Goal: Task Accomplishment & Management: Use online tool/utility

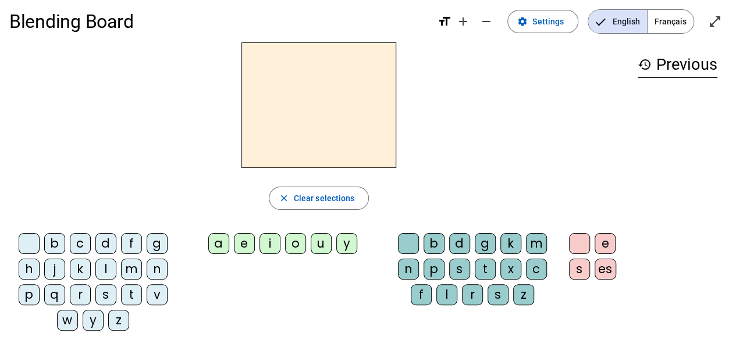
scroll to position [9, 0]
click at [670, 29] on span "Français" at bounding box center [670, 20] width 46 height 23
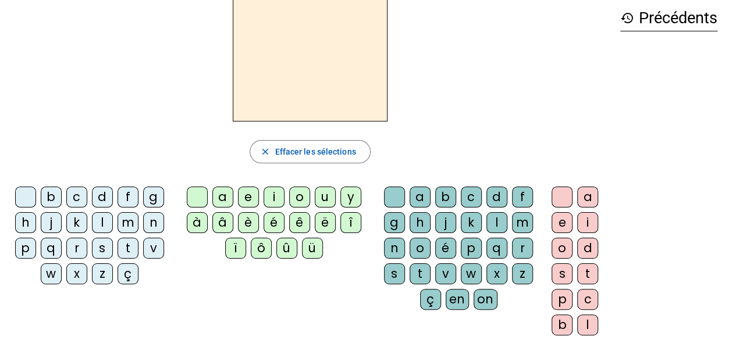
scroll to position [0, 0]
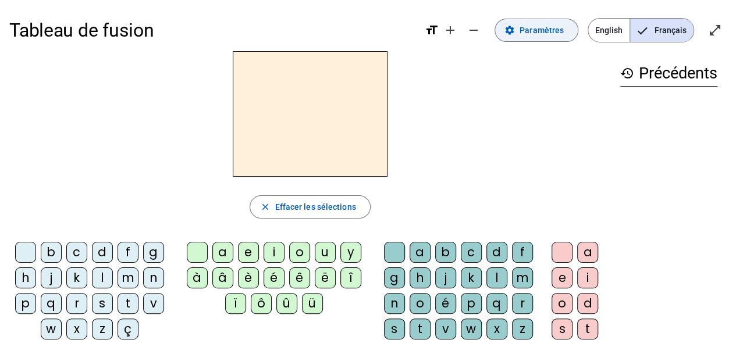
click at [542, 37] on span "Paramètres" at bounding box center [541, 30] width 44 height 14
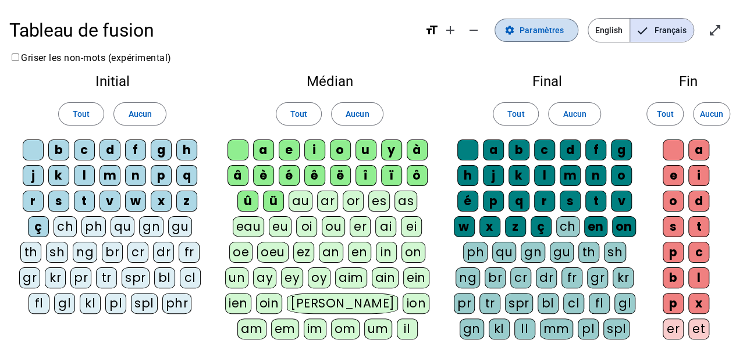
click at [531, 35] on span "Paramètres" at bounding box center [541, 30] width 44 height 14
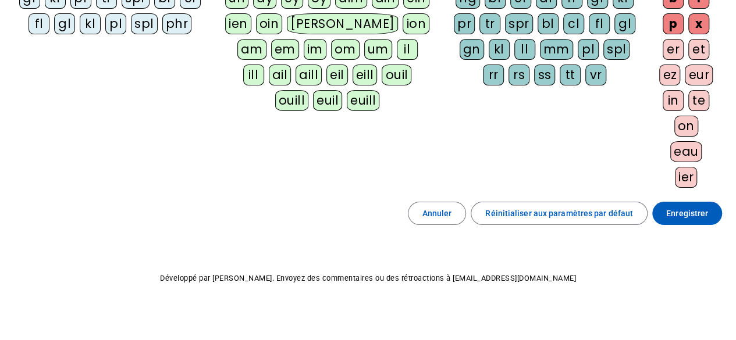
scroll to position [281, 0]
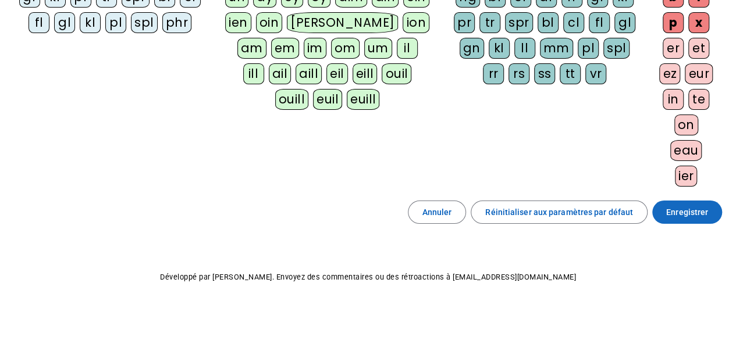
click at [671, 216] on span at bounding box center [687, 212] width 70 height 28
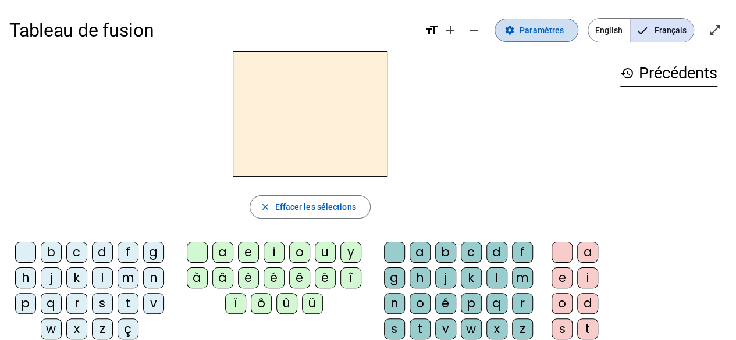
click at [546, 27] on span "Paramètres" at bounding box center [541, 30] width 44 height 14
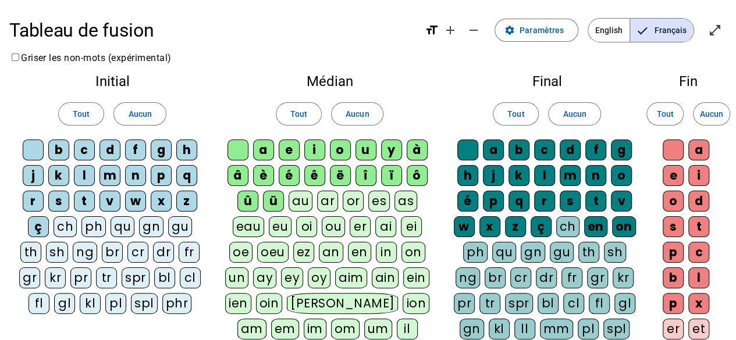
click at [396, 151] on div "y" at bounding box center [391, 150] width 21 height 21
click at [418, 172] on div "ô" at bounding box center [417, 175] width 21 height 21
click at [391, 173] on div "ï" at bounding box center [391, 175] width 21 height 21
click at [368, 173] on div "î" at bounding box center [365, 175] width 21 height 21
click at [334, 177] on div "ë" at bounding box center [340, 175] width 21 height 21
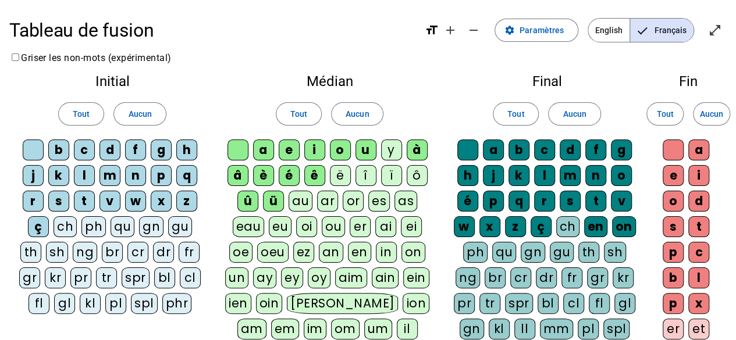
click at [314, 177] on div "ê" at bounding box center [314, 175] width 21 height 21
click at [292, 177] on div "é" at bounding box center [289, 175] width 21 height 21
click at [264, 177] on div "è" at bounding box center [263, 175] width 21 height 21
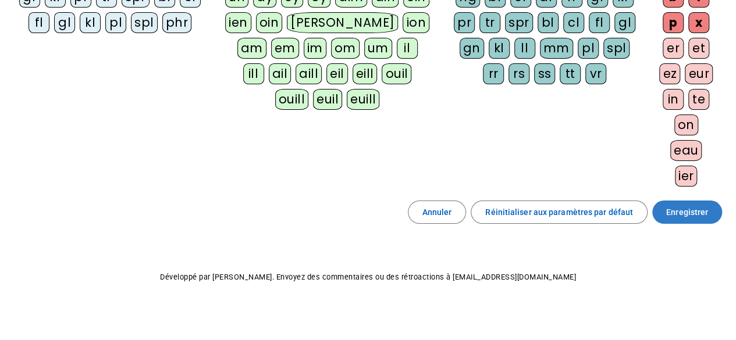
click at [696, 208] on span "Enregistrer" at bounding box center [687, 212] width 42 height 14
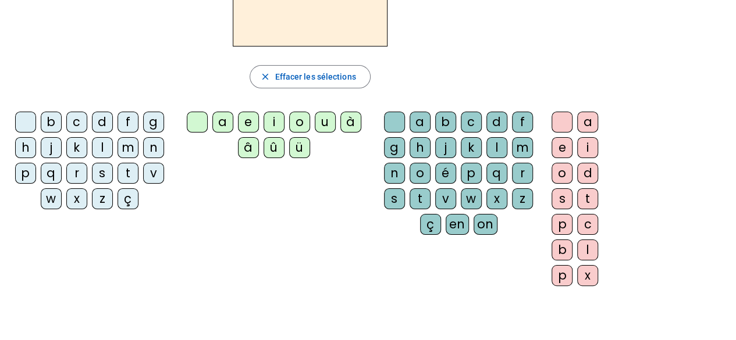
scroll to position [137, 0]
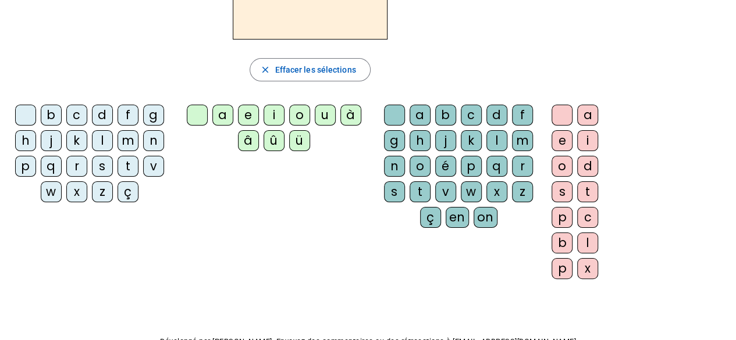
click at [127, 147] on div "m" at bounding box center [128, 140] width 21 height 21
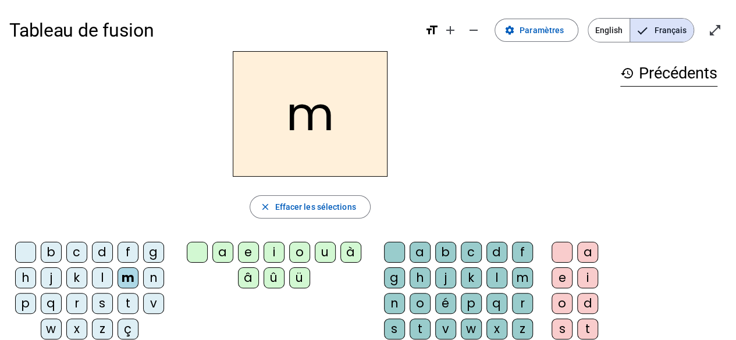
click at [220, 250] on div "a" at bounding box center [222, 252] width 21 height 21
click at [102, 300] on div "s" at bounding box center [102, 303] width 21 height 21
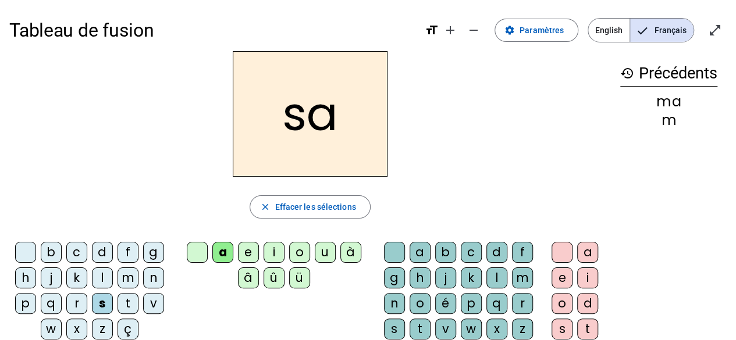
click at [471, 248] on div "c" at bounding box center [471, 252] width 21 height 21
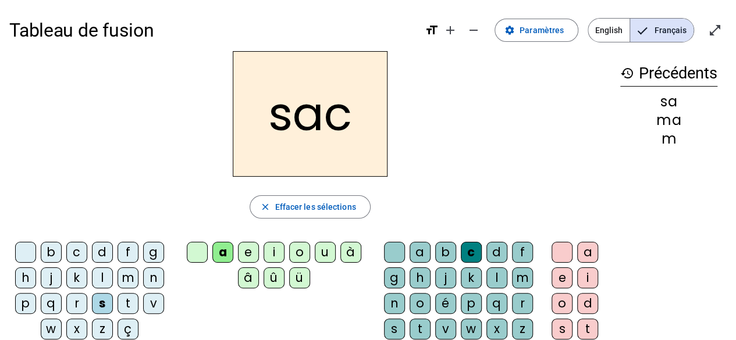
click at [471, 248] on div "c" at bounding box center [471, 252] width 21 height 21
click at [300, 210] on span "Effacer les sélections" at bounding box center [315, 207] width 81 height 14
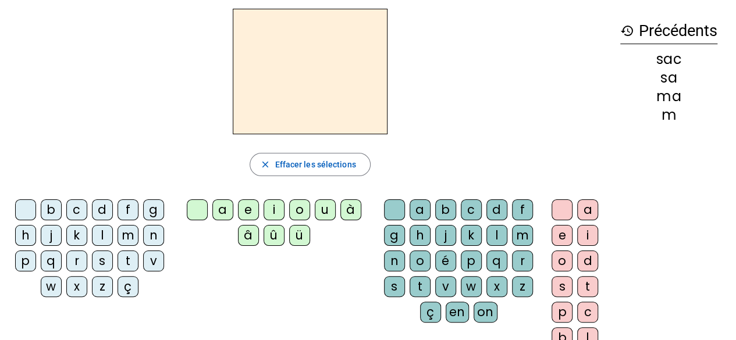
scroll to position [45, 0]
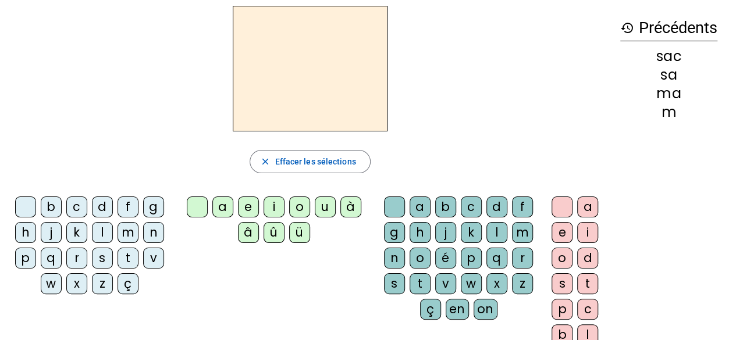
click at [129, 233] on div "m" at bounding box center [128, 232] width 21 height 21
click at [219, 208] on div "a" at bounding box center [222, 207] width 21 height 21
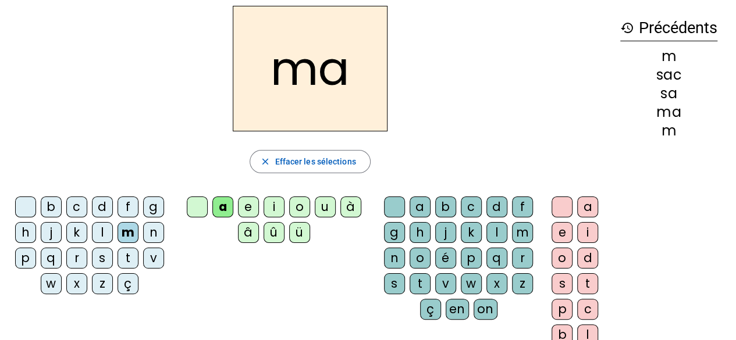
click at [101, 258] on div "s" at bounding box center [102, 258] width 21 height 21
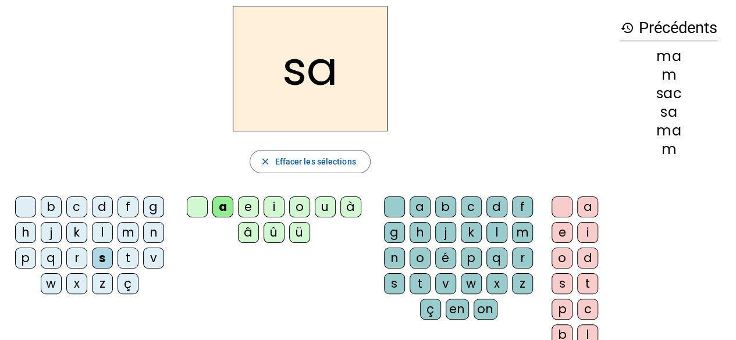
click at [476, 207] on div "c" at bounding box center [471, 207] width 21 height 21
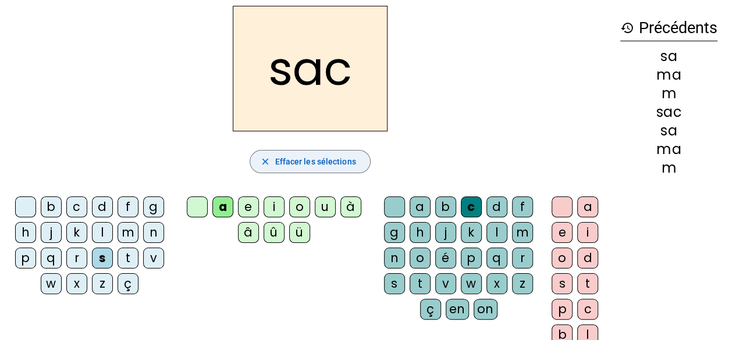
click at [270, 155] on span "button" at bounding box center [309, 162] width 119 height 28
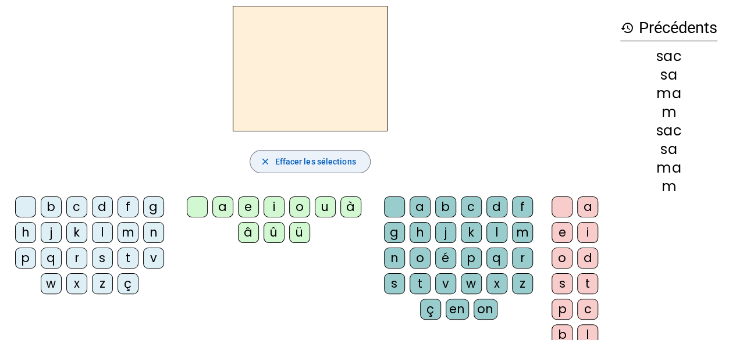
click at [317, 155] on span "Effacer les sélections" at bounding box center [315, 162] width 81 height 14
